Goal: Find specific page/section: Find specific page/section

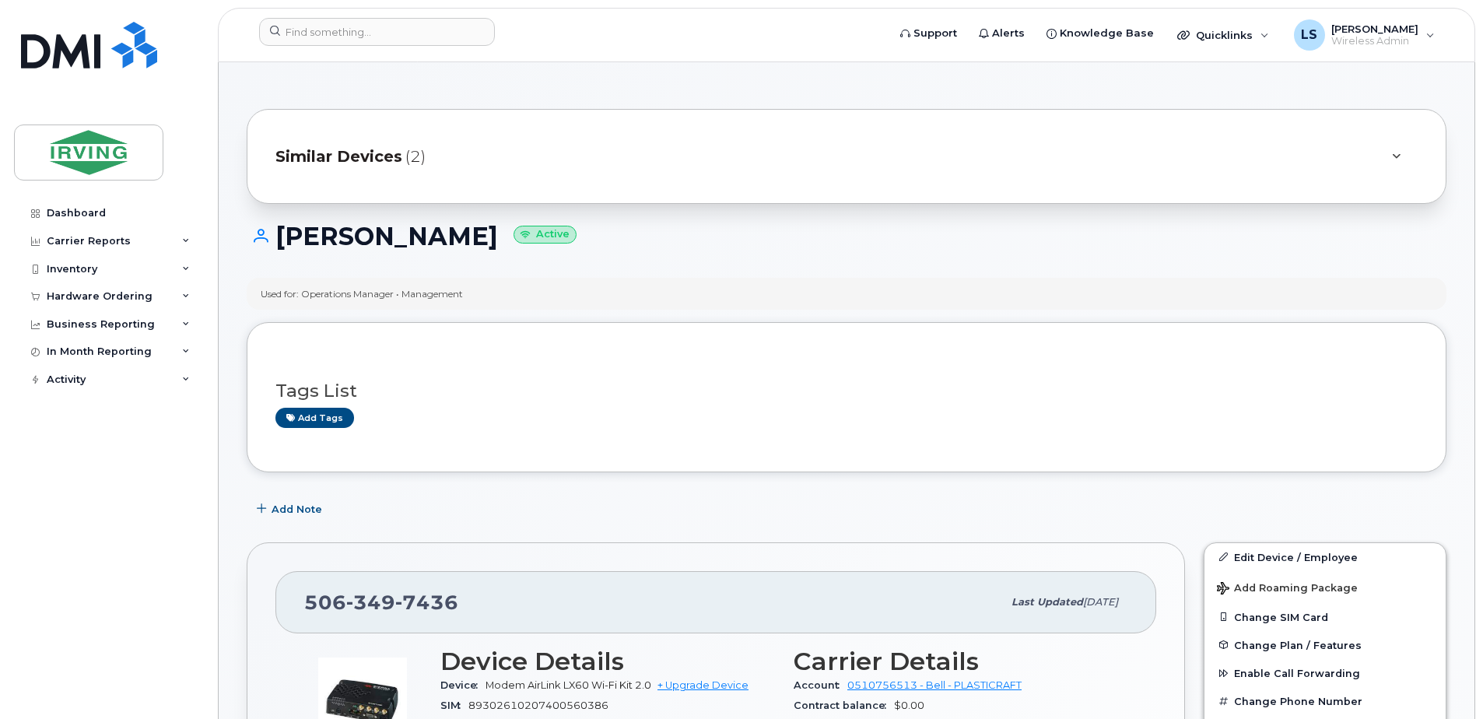
click at [369, 158] on span "Similar Devices" at bounding box center [338, 156] width 127 height 23
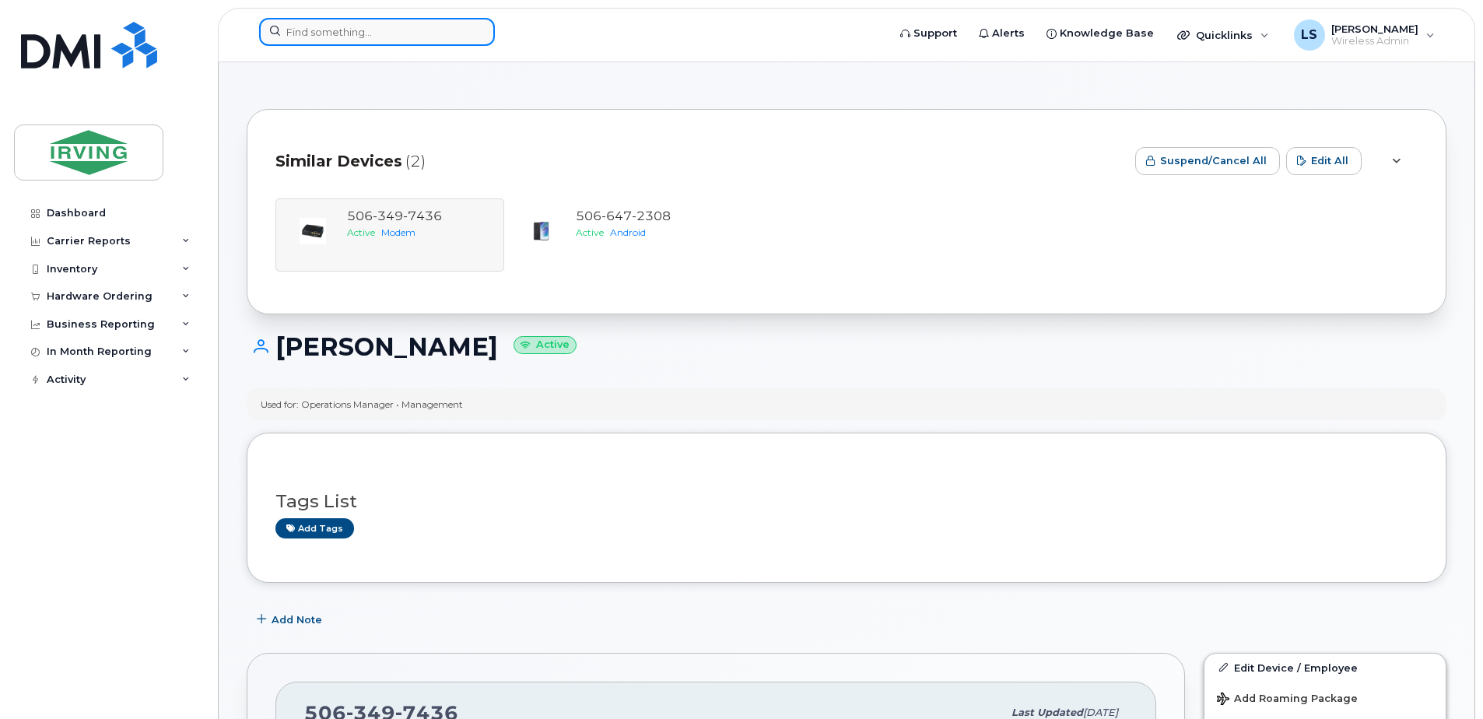
click at [359, 30] on input at bounding box center [377, 32] width 236 height 28
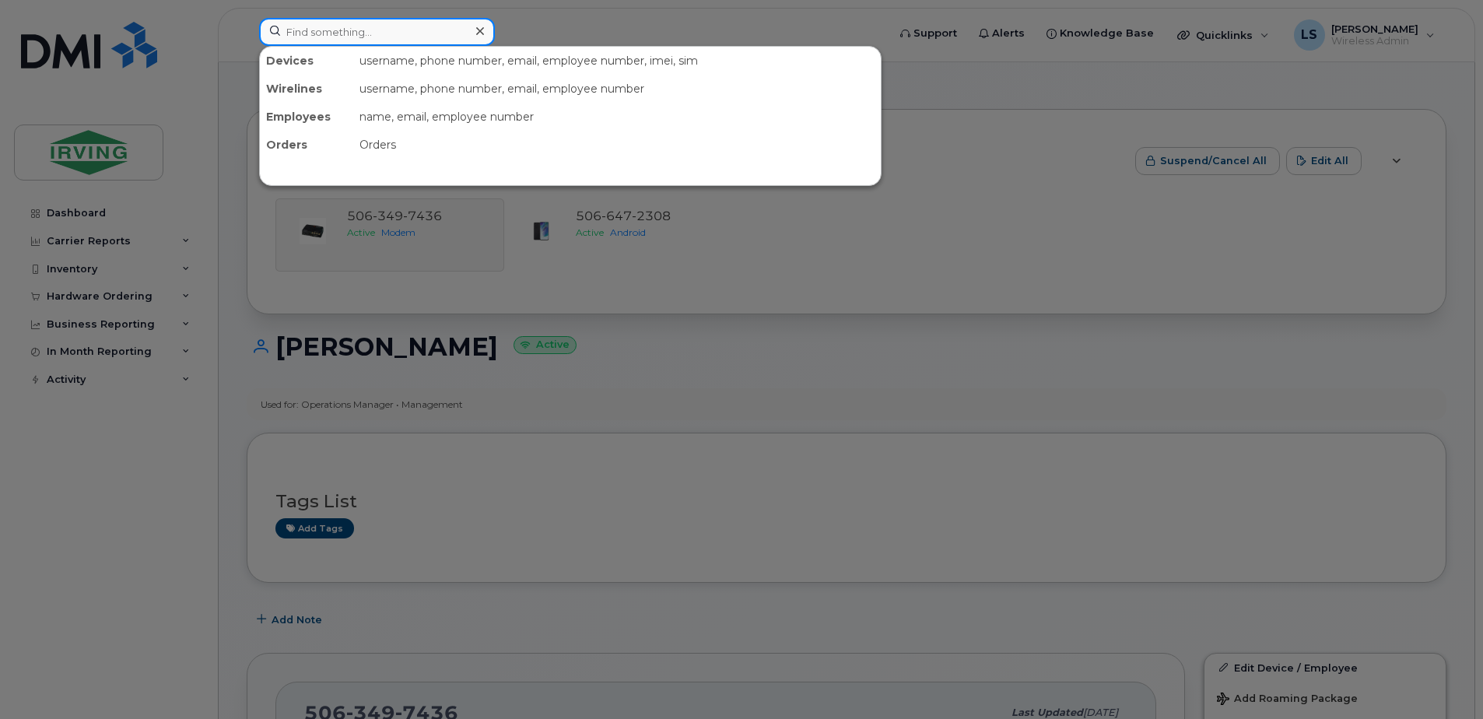
paste input "5063497436"
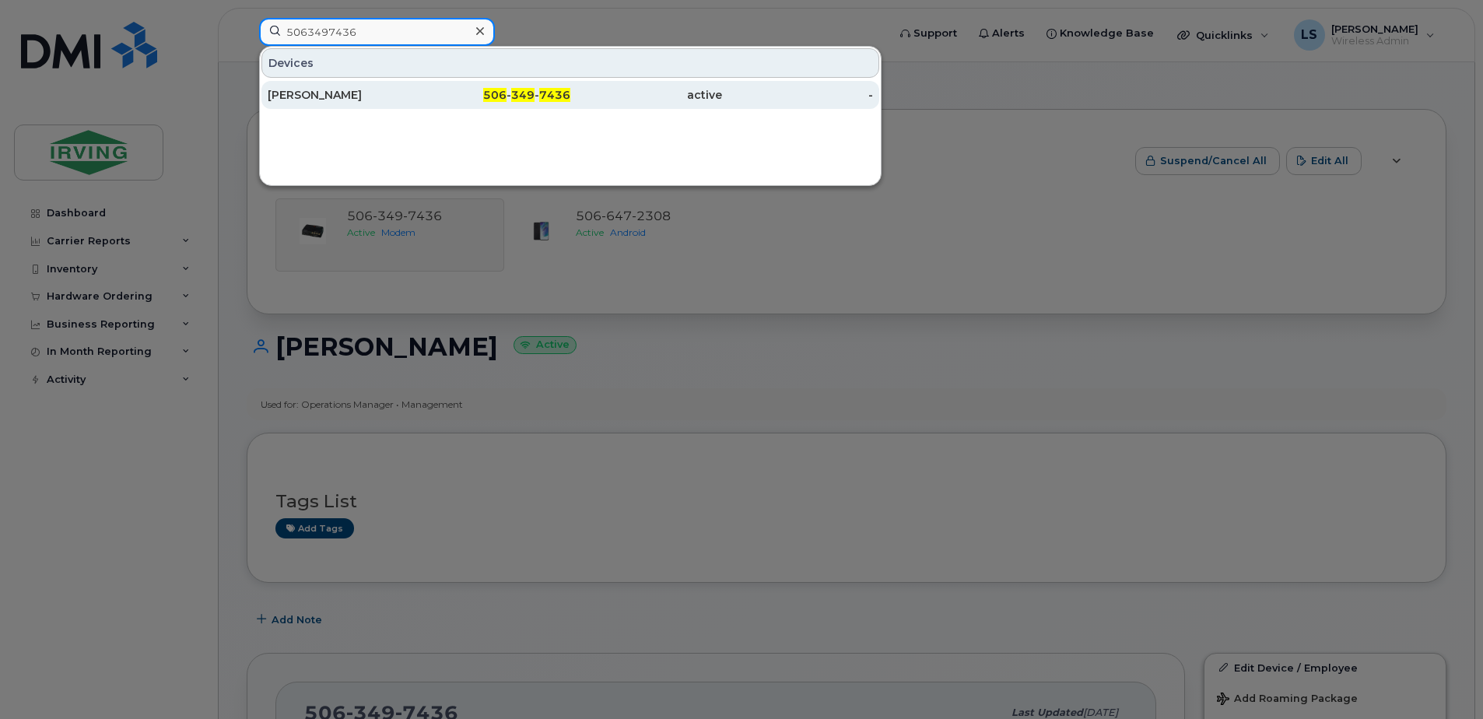
type input "5063497436"
click at [495, 96] on span "506" at bounding box center [494, 95] width 23 height 14
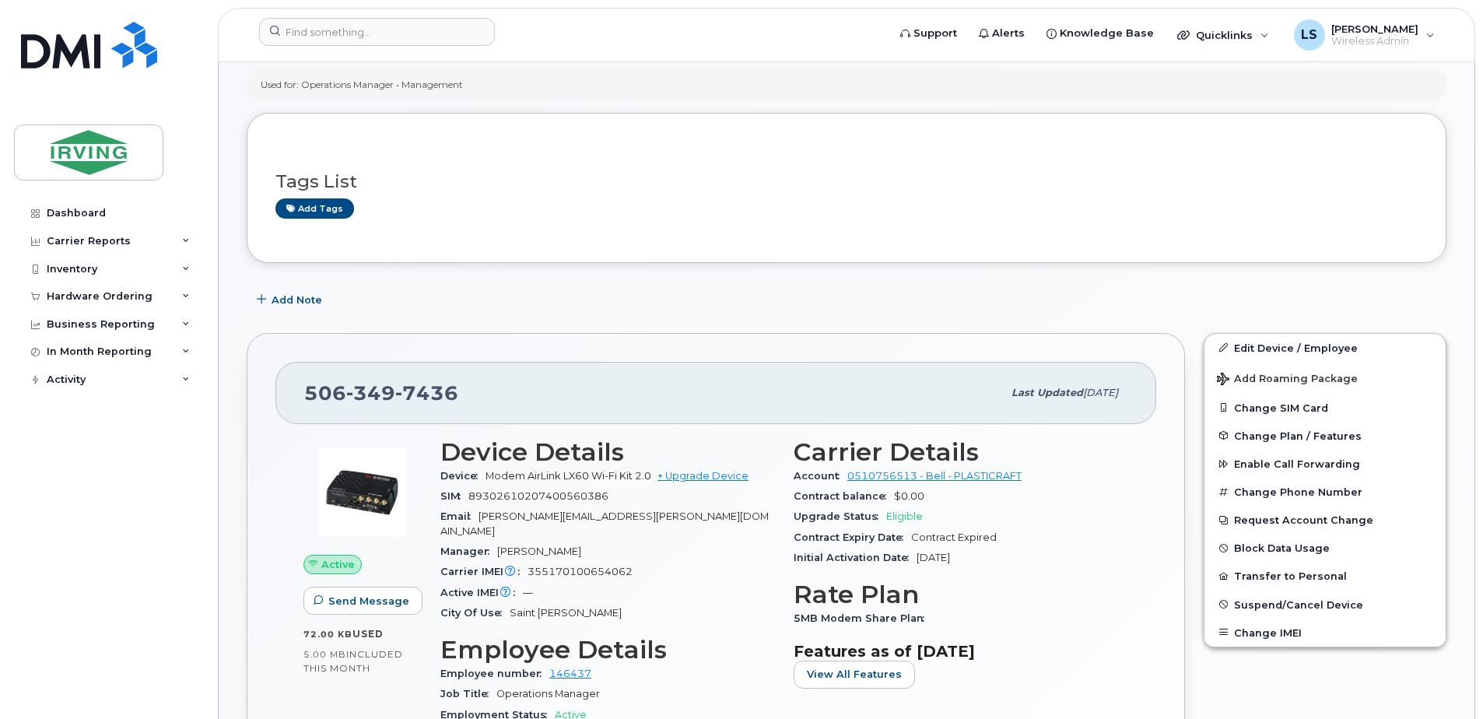
scroll to position [363, 0]
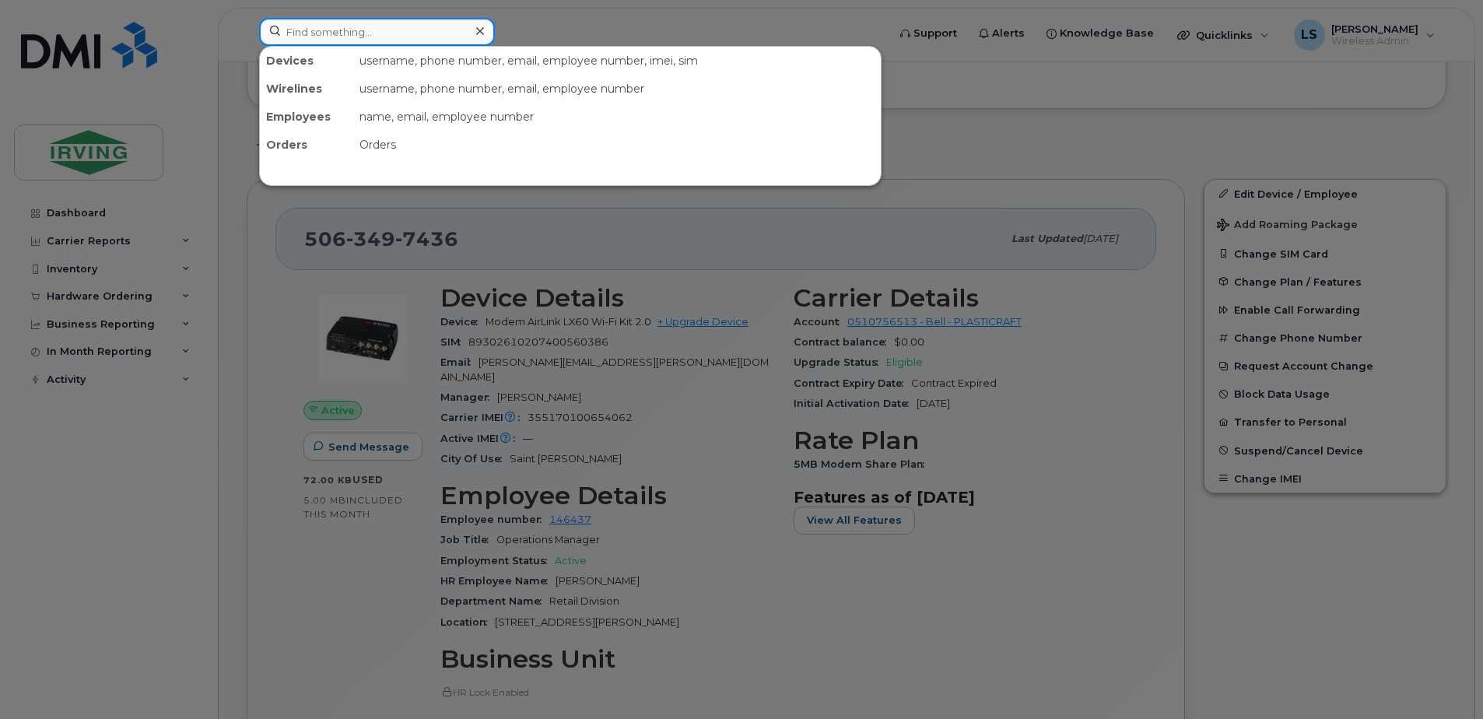
click at [412, 30] on input at bounding box center [377, 32] width 236 height 28
paste input "5066472308"
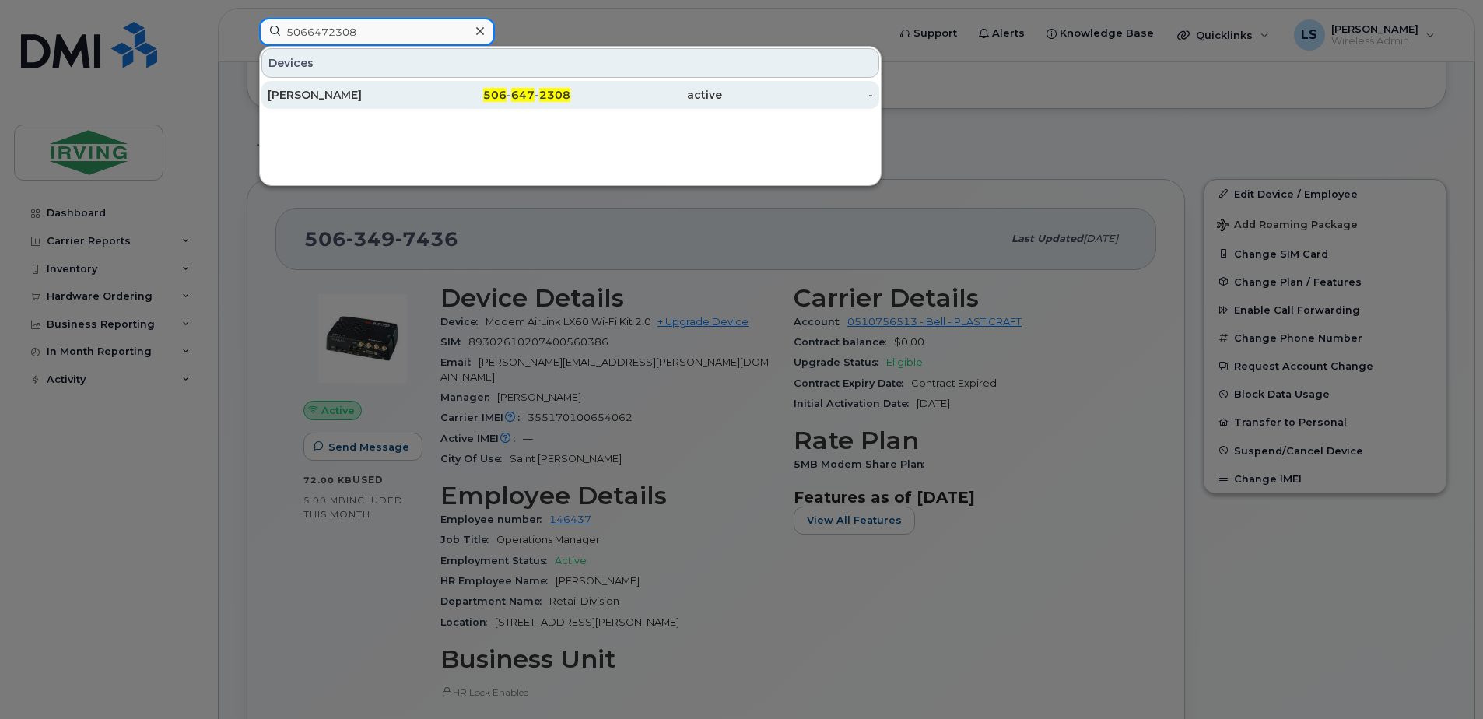
type input "5066472308"
click at [498, 94] on span "506" at bounding box center [494, 95] width 23 height 14
